Goal: Obtain resource: Obtain resource

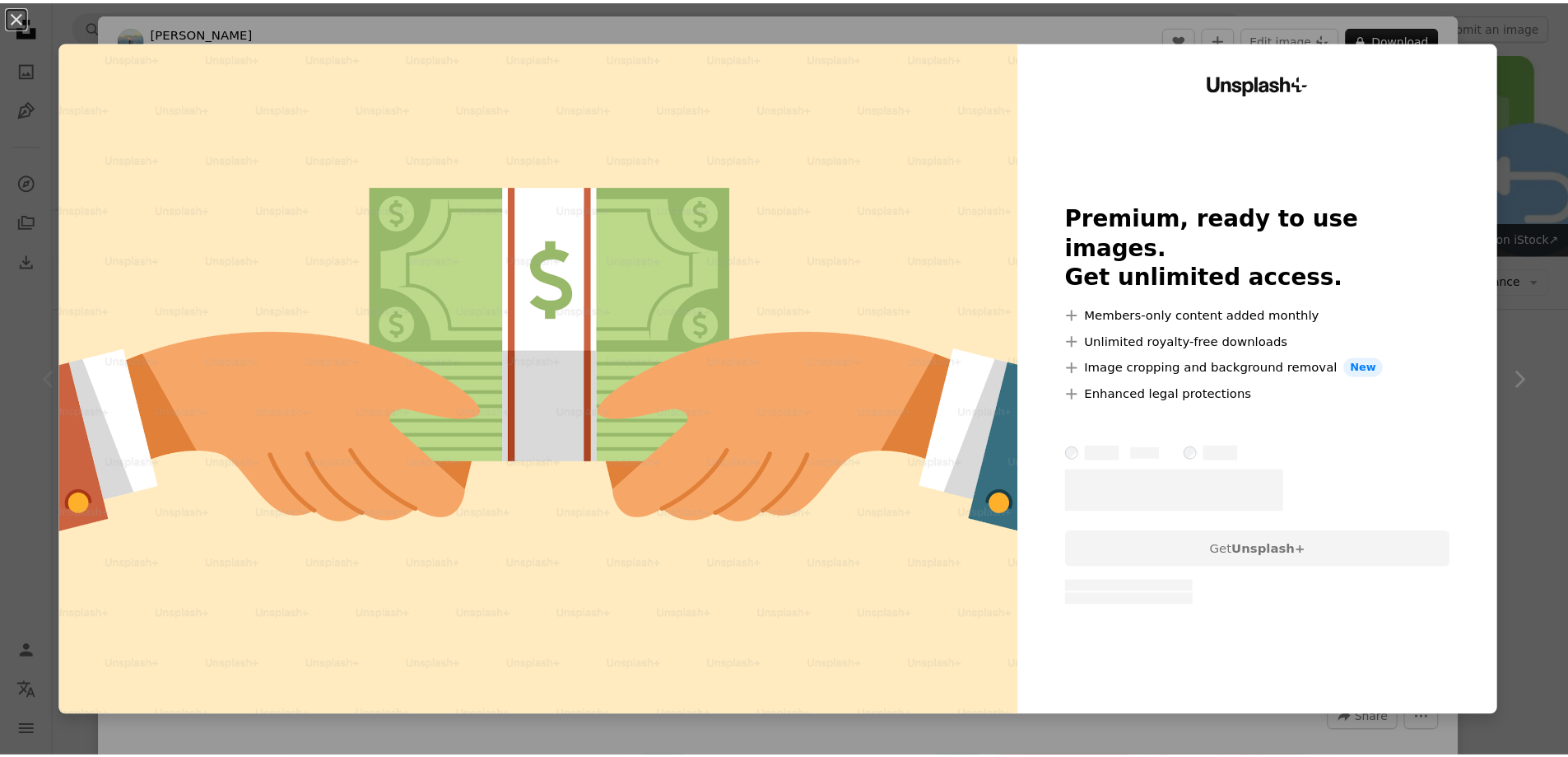
scroll to position [2059, 0]
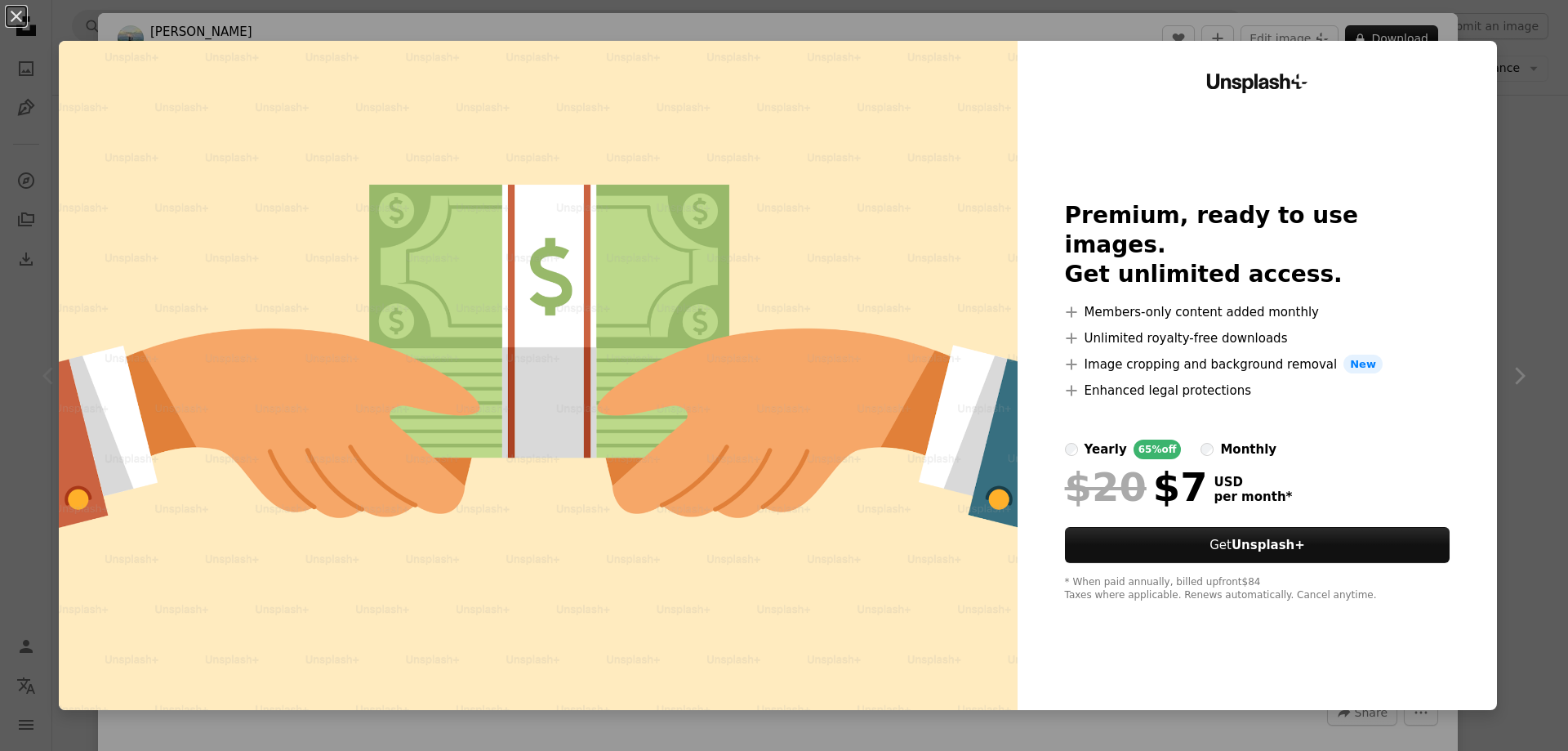
click at [1511, 235] on div "An X shape Unsplash+ Premium, ready to use images. Get unlimited access. A plus…" at bounding box center [784, 375] width 1568 height 751
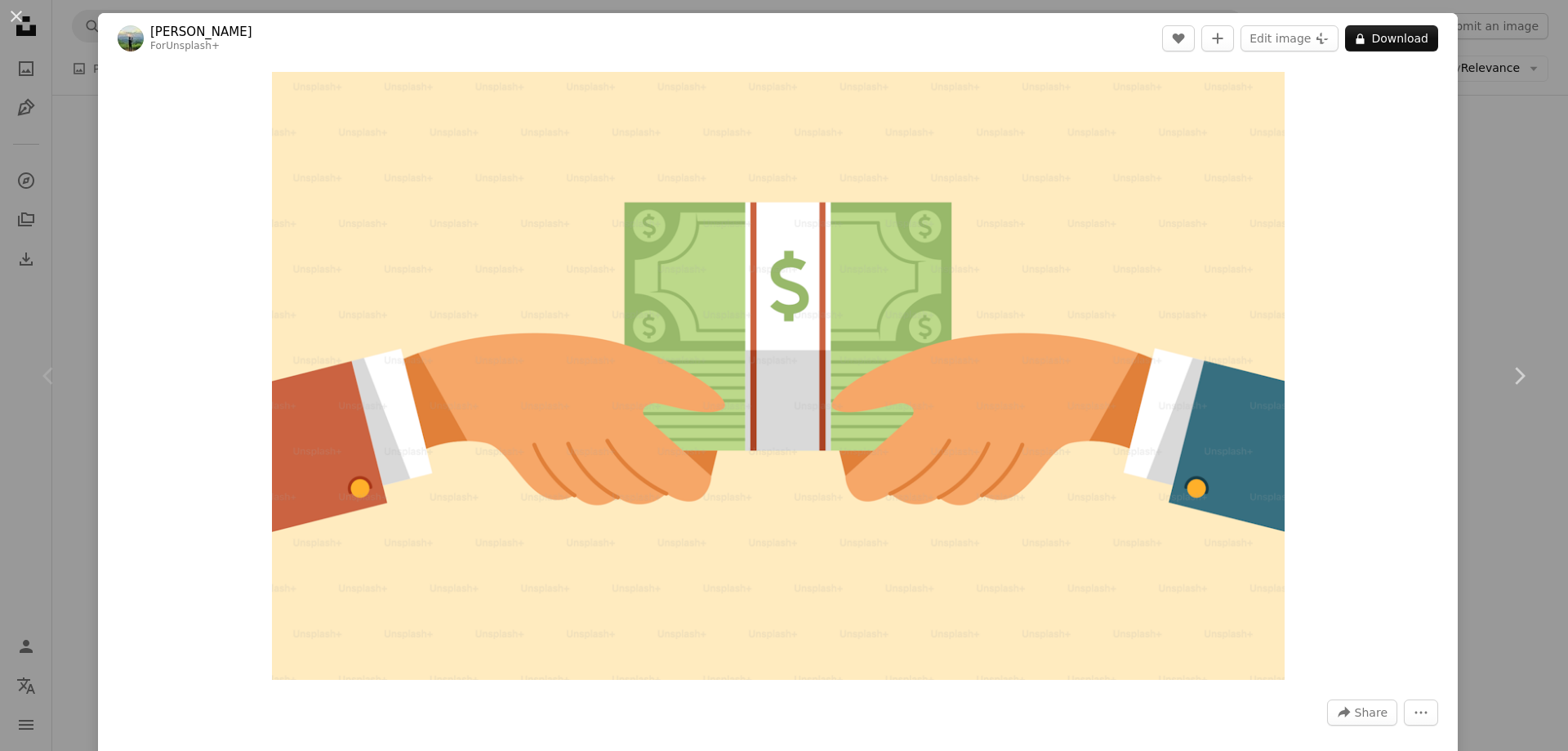
click at [15, 6] on button "An X shape" at bounding box center [16, 16] width 19 height 19
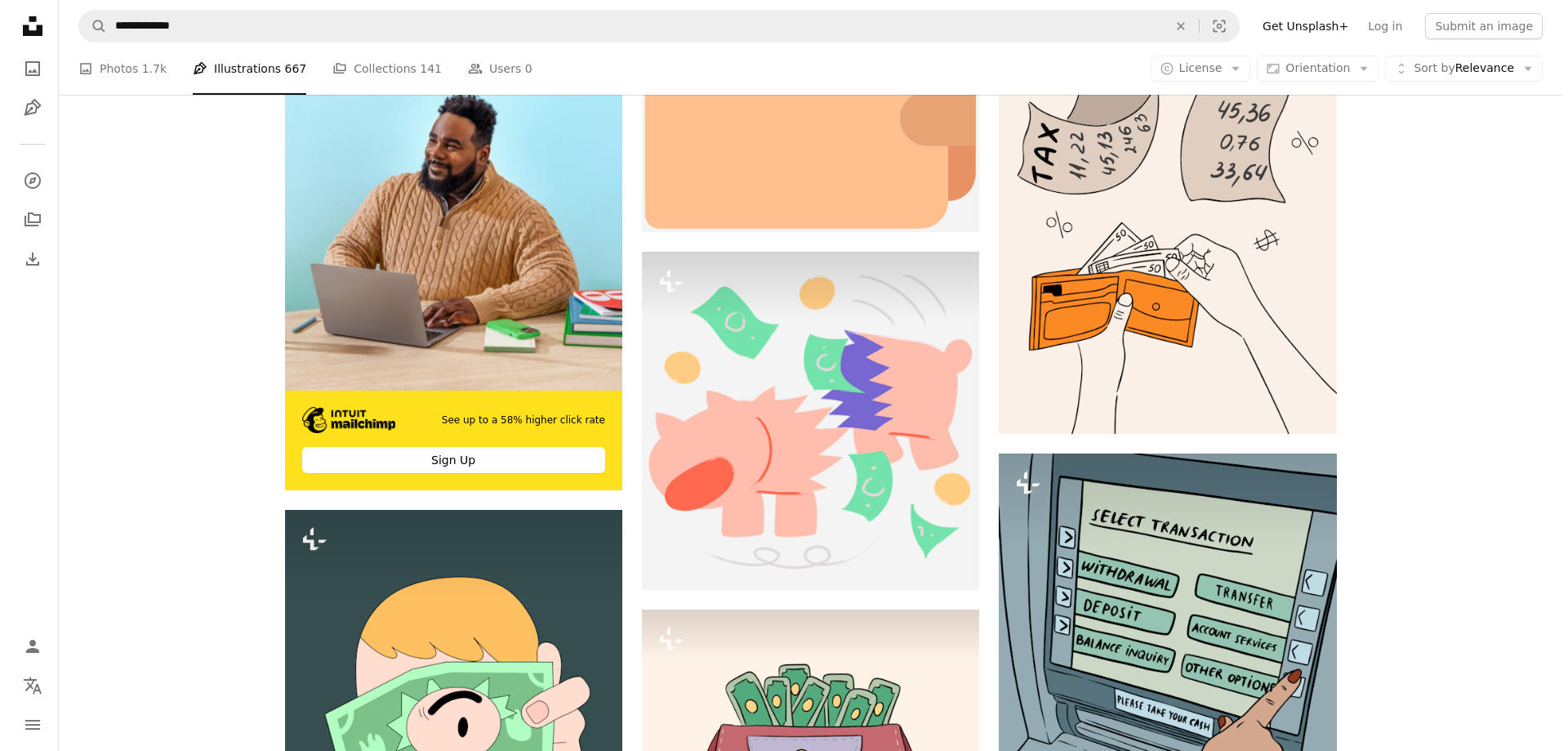
scroll to position [3914, 0]
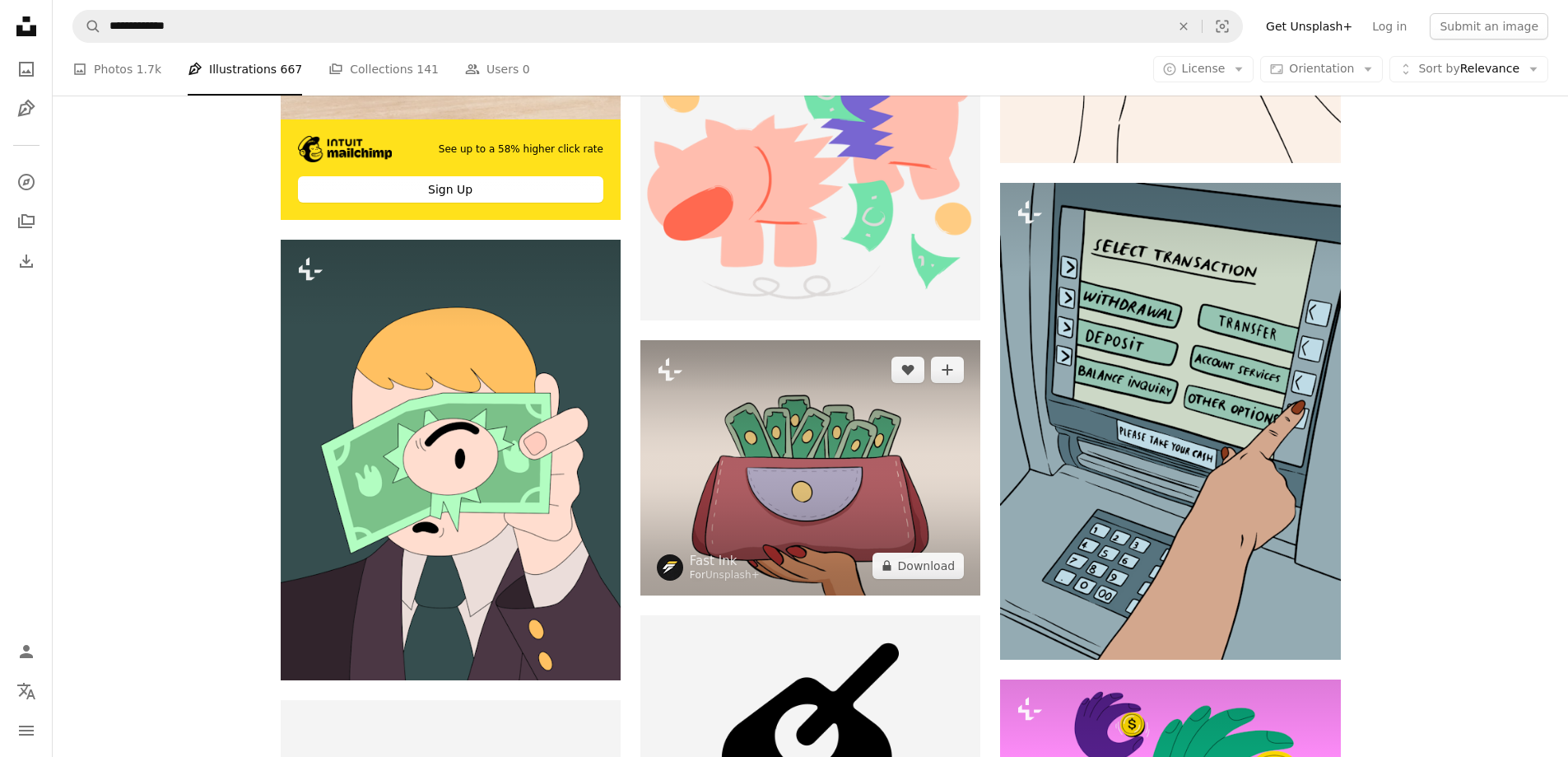
click at [820, 521] on img at bounding box center [810, 468] width 340 height 256
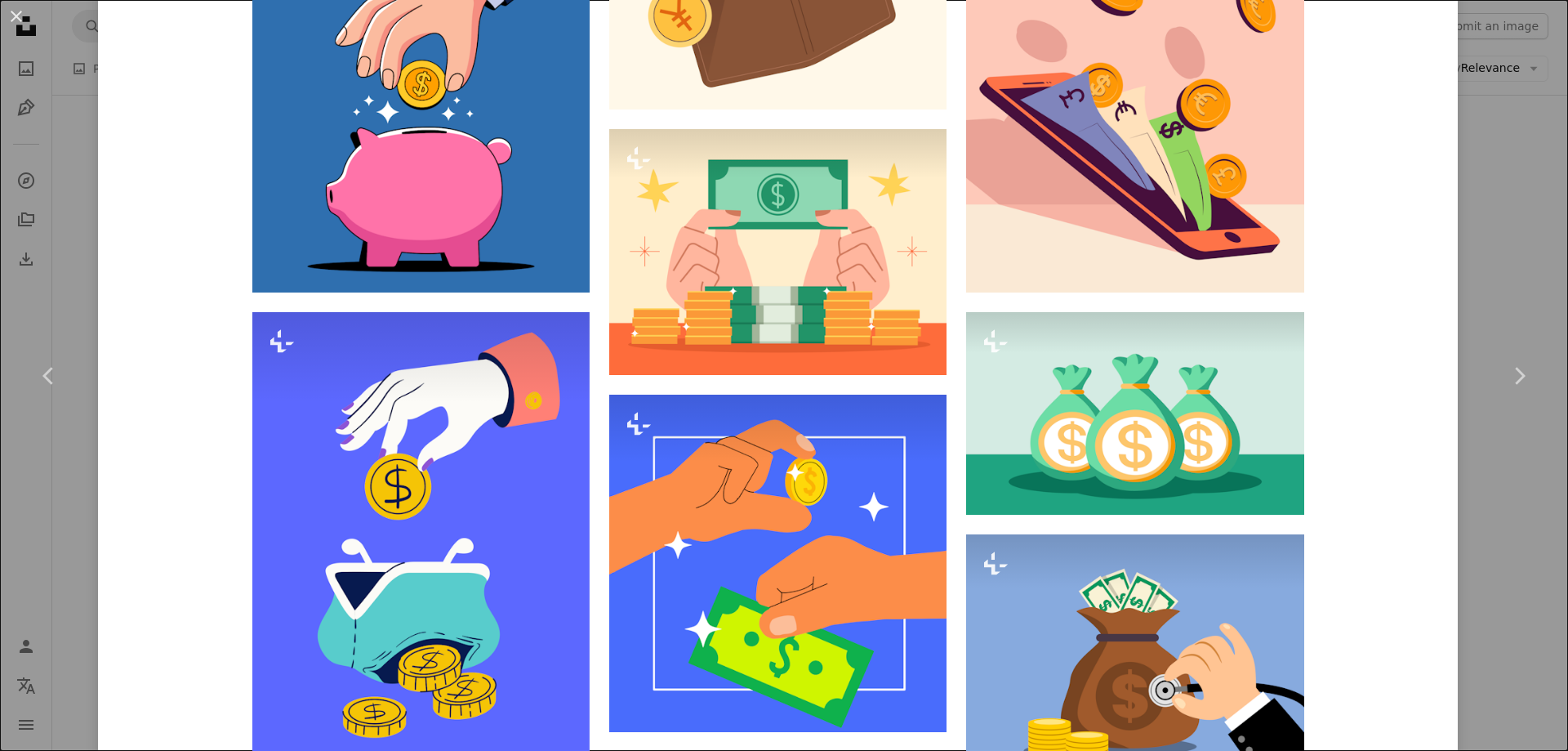
scroll to position [4084, 0]
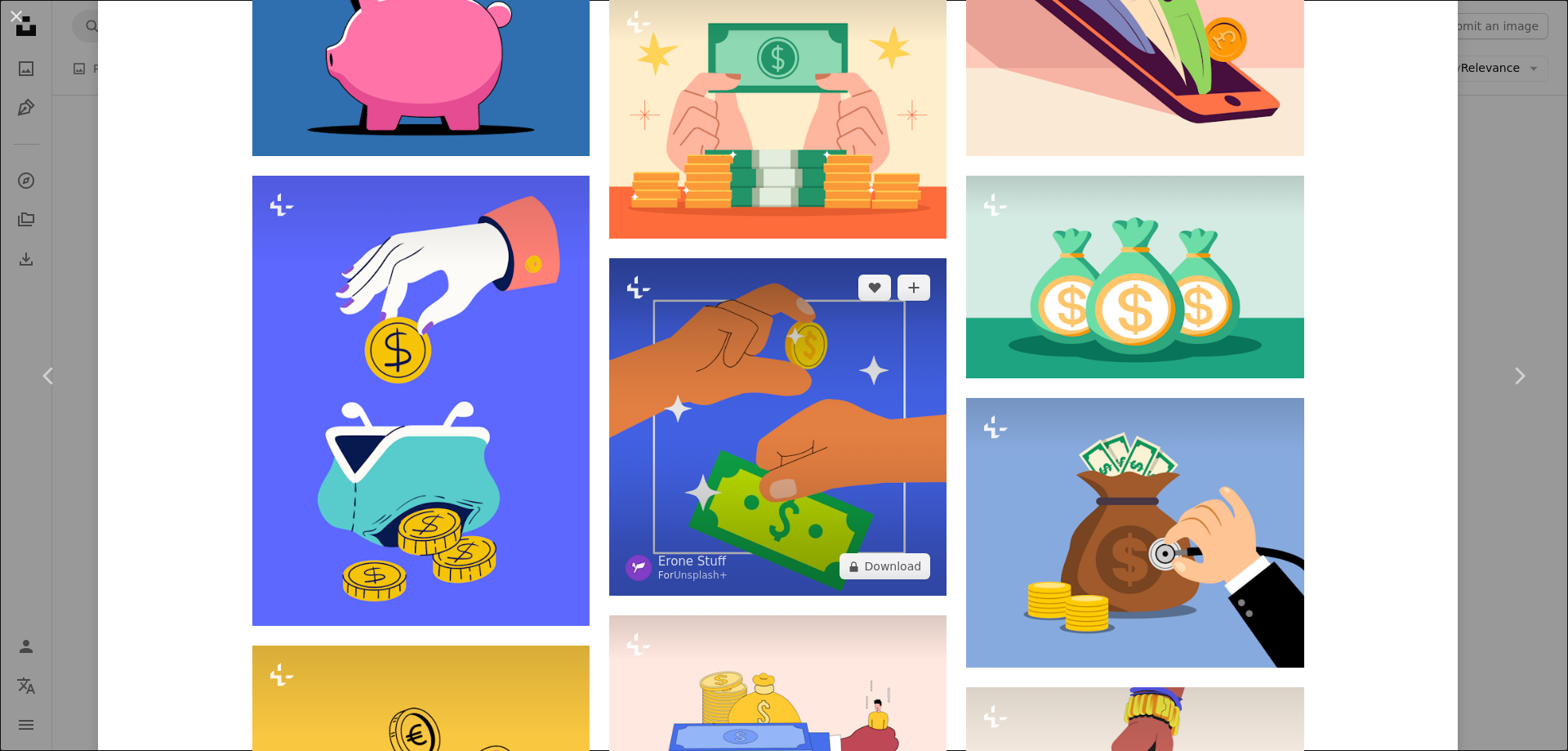
click at [803, 438] on img at bounding box center [777, 426] width 337 height 337
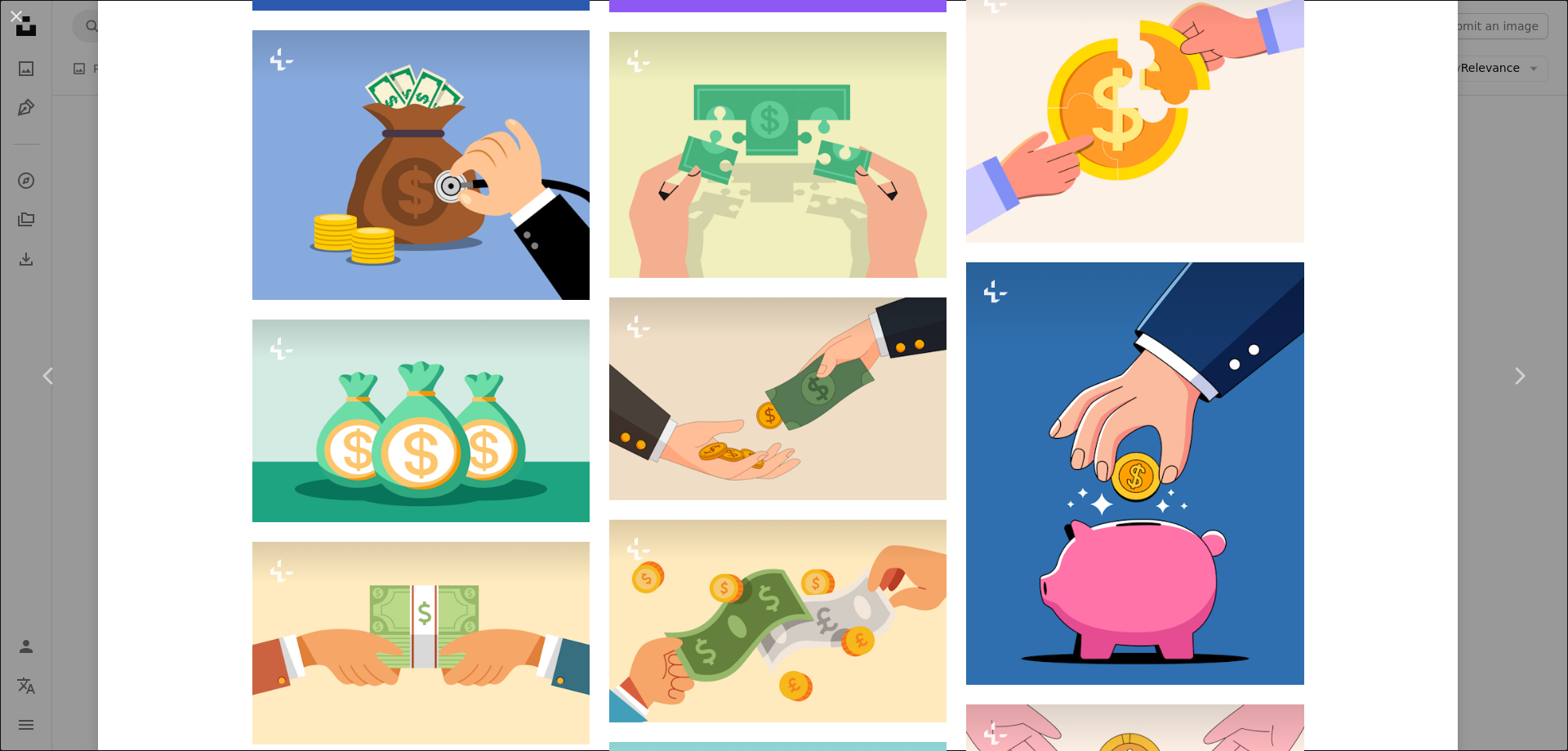
scroll to position [2314, 0]
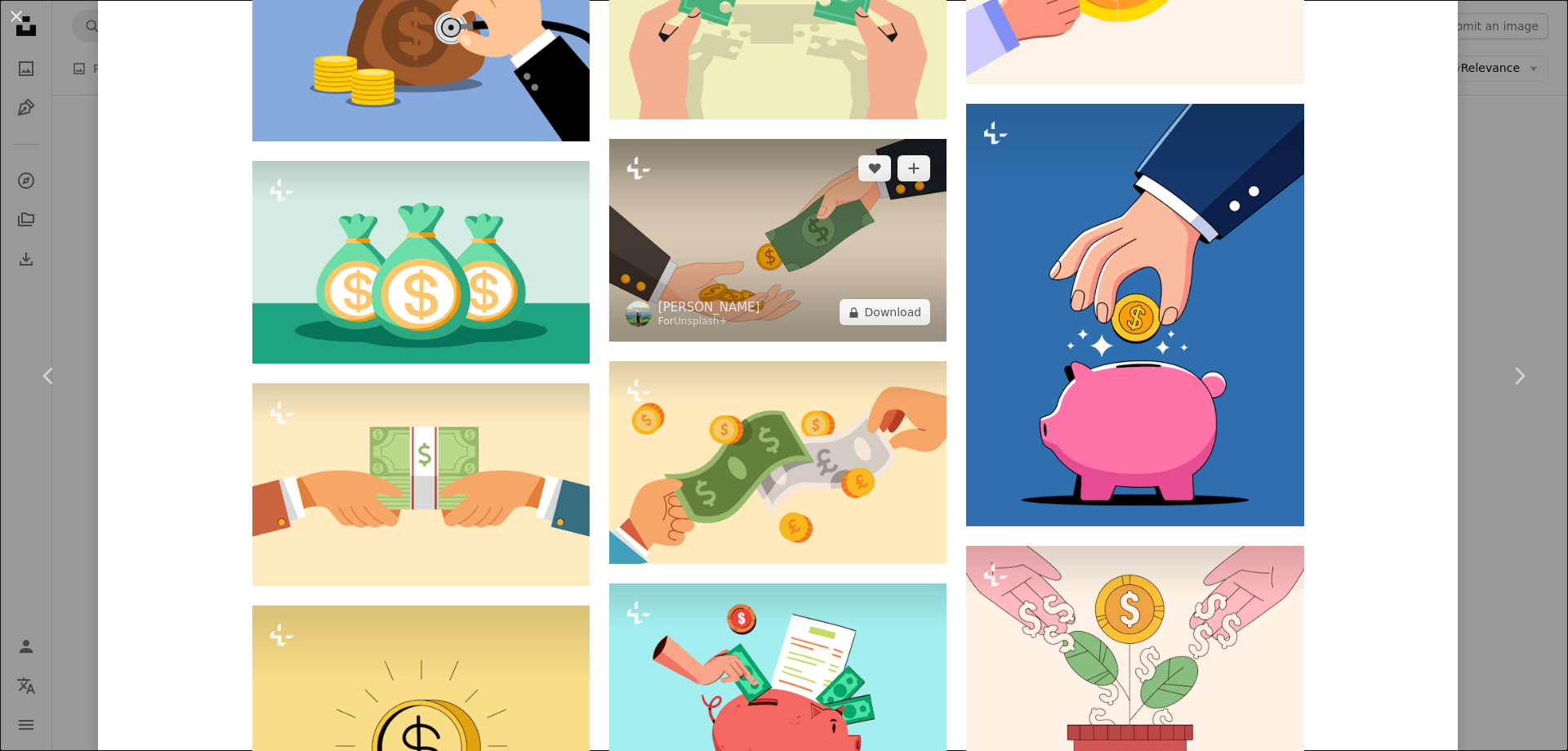
click at [869, 221] on img at bounding box center [777, 240] width 337 height 202
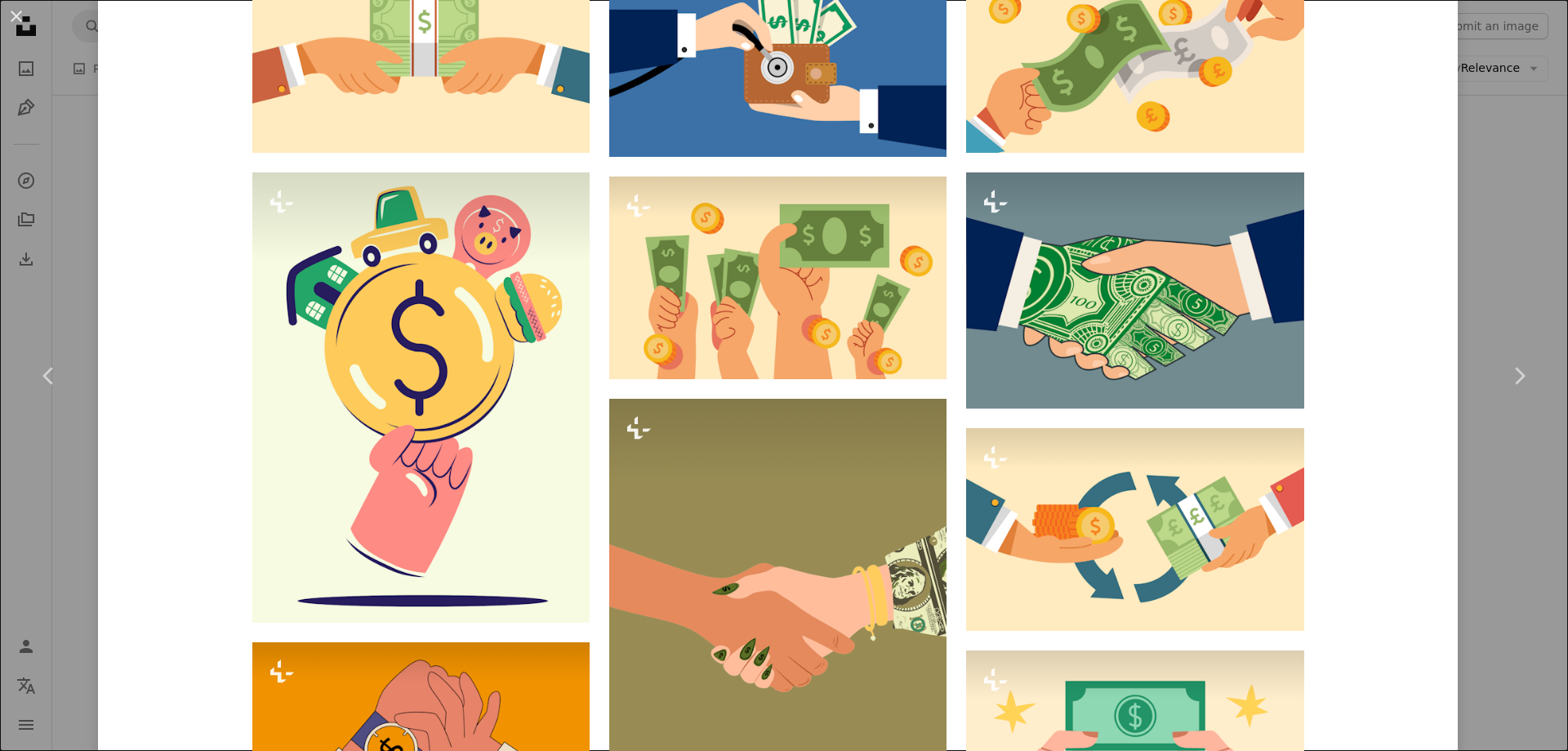
scroll to position [1090, 0]
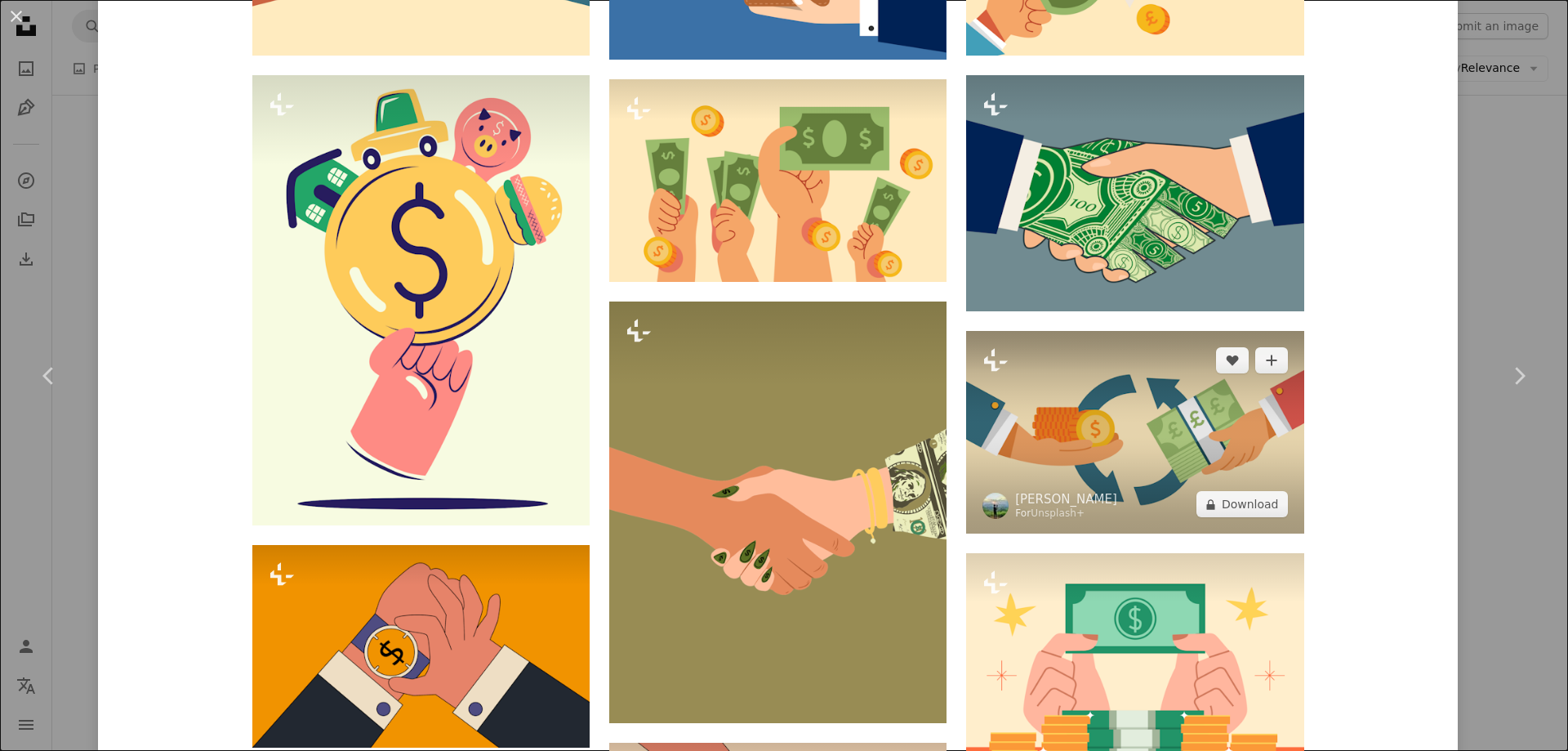
click at [1064, 393] on img at bounding box center [1135, 432] width 337 height 202
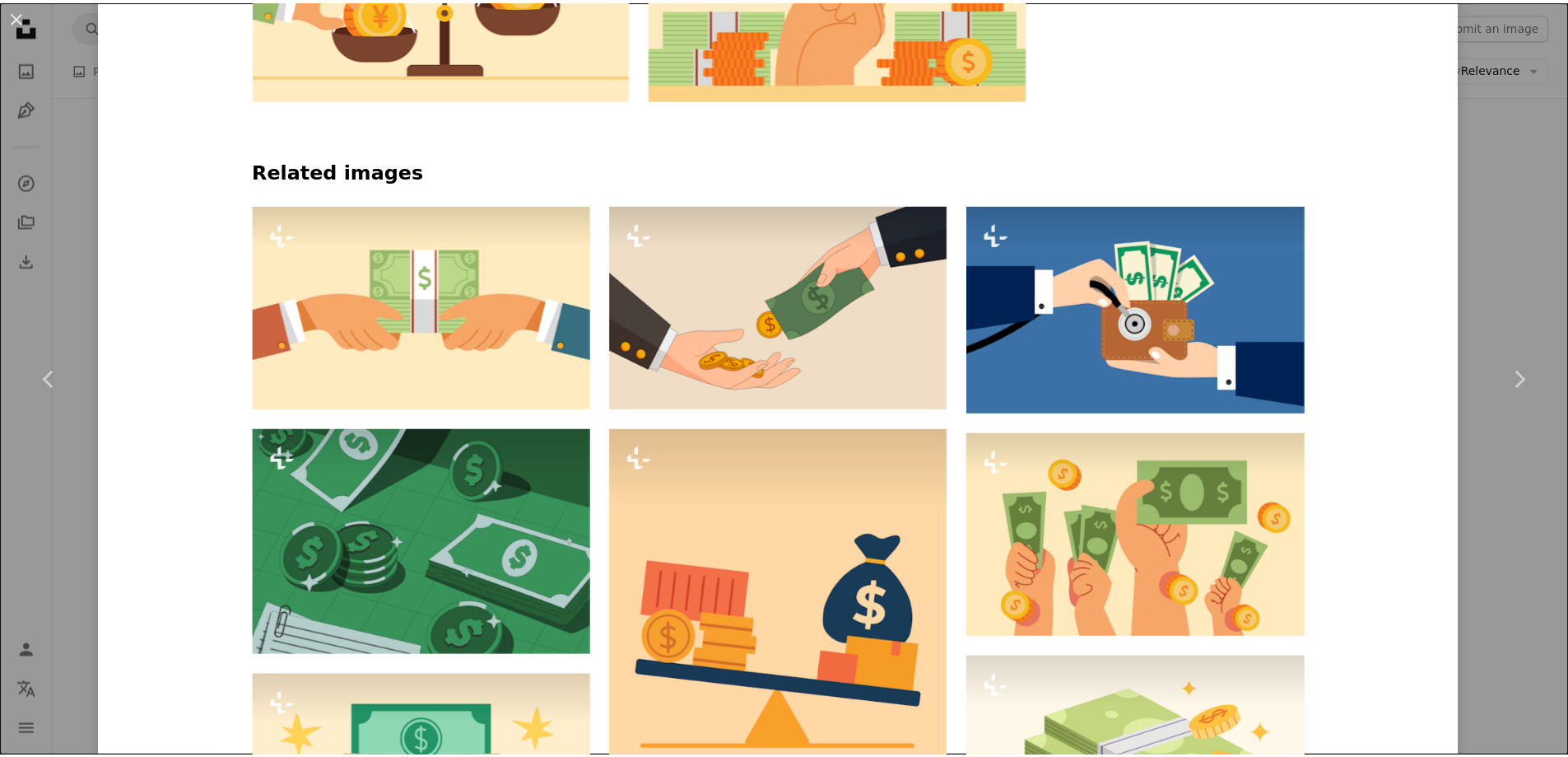
scroll to position [1098, 0]
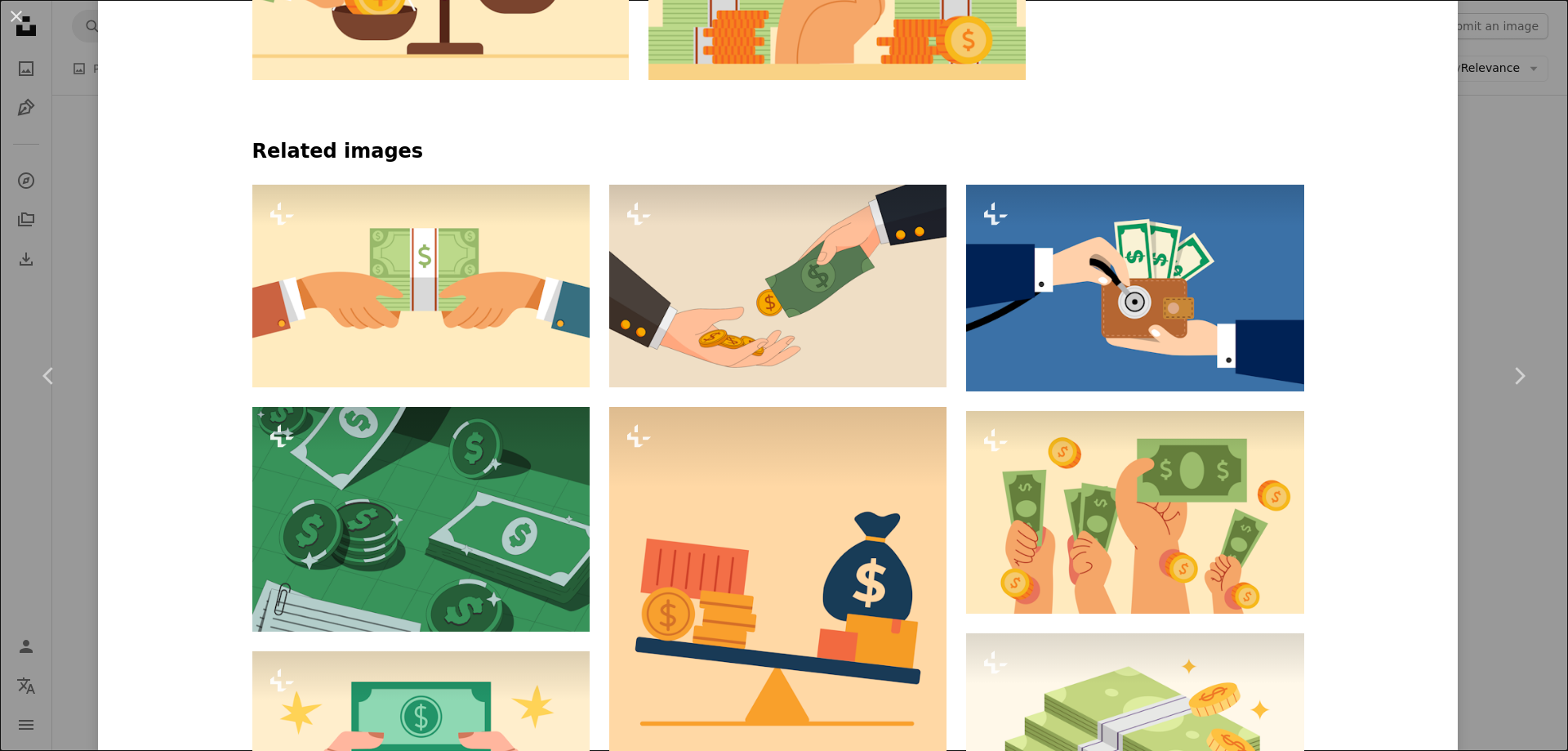
click at [12, 14] on button "An X shape" at bounding box center [16, 16] width 19 height 19
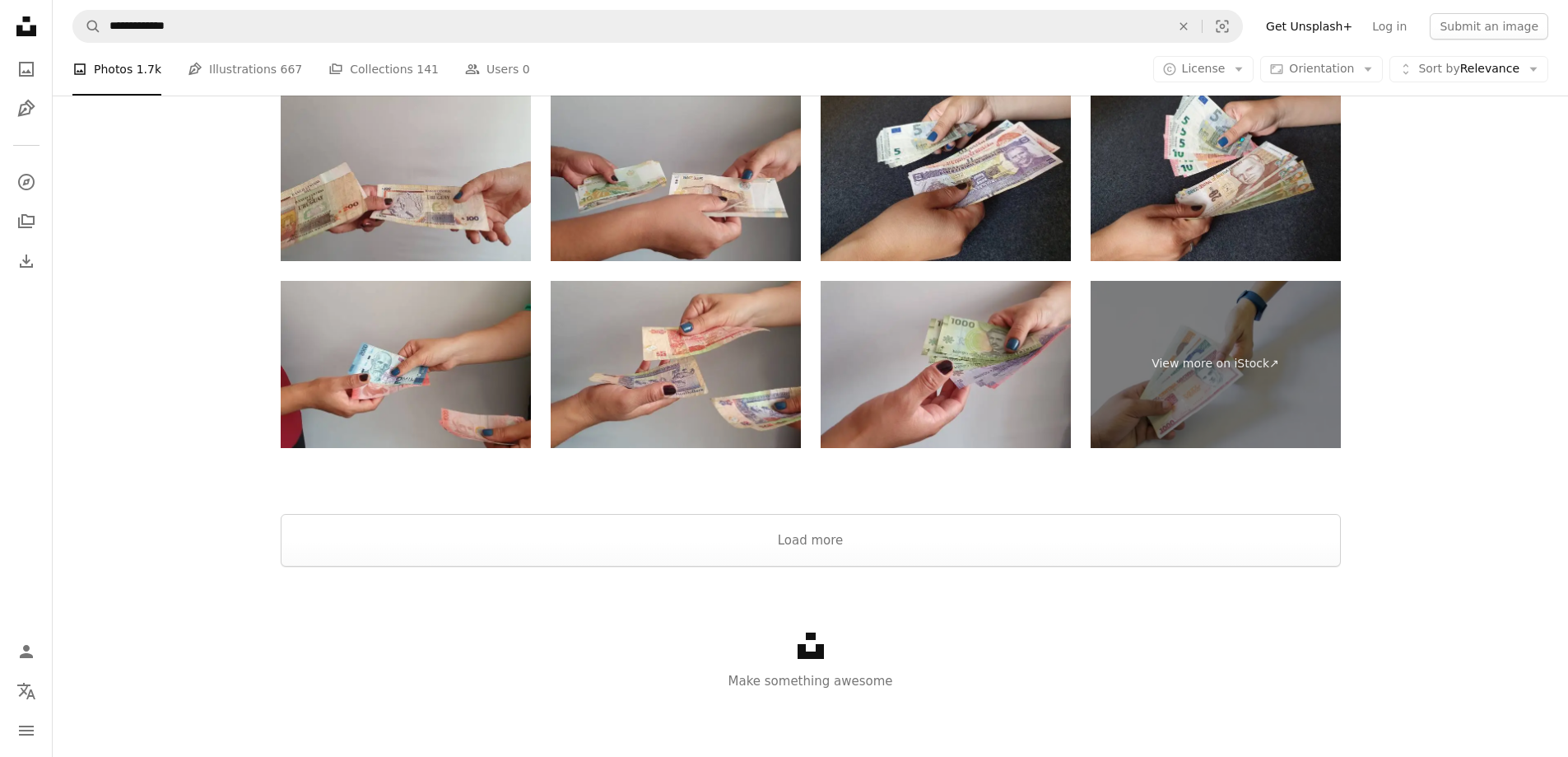
scroll to position [1755, 0]
